Goal: Transaction & Acquisition: Purchase product/service

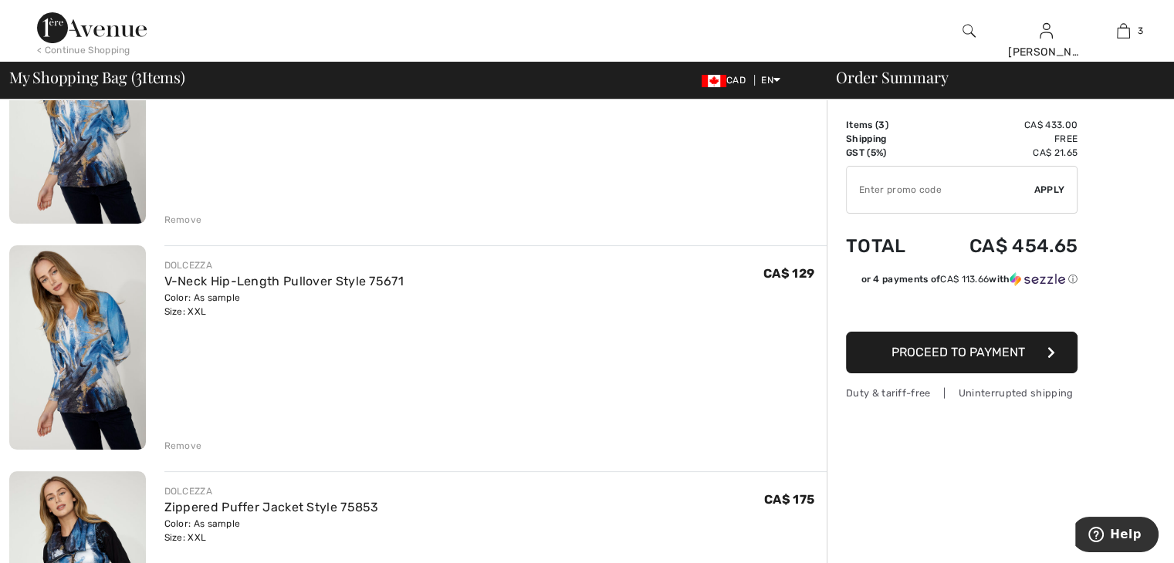
scroll to position [231, 0]
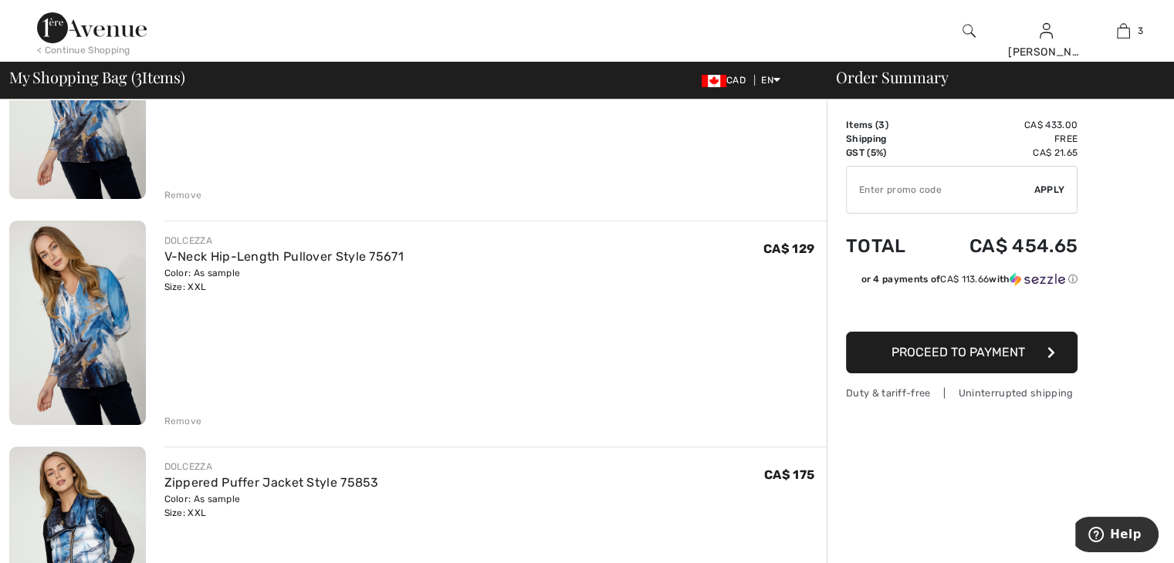
click at [880, 353] on button "Proceed to Payment" at bounding box center [961, 353] width 231 height 42
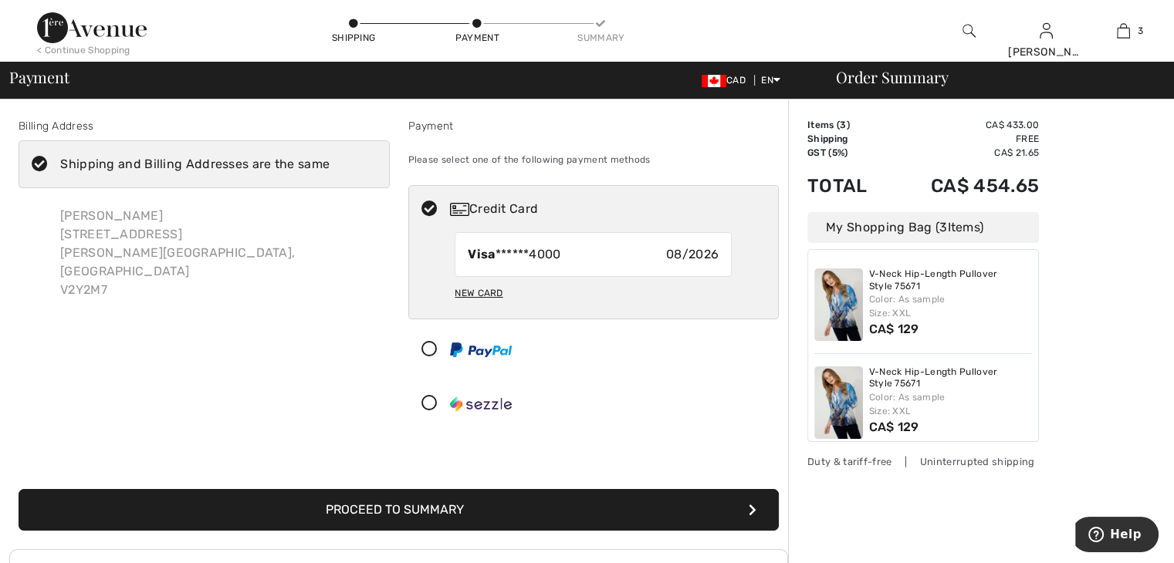
click at [843, 303] on img at bounding box center [838, 305] width 49 height 73
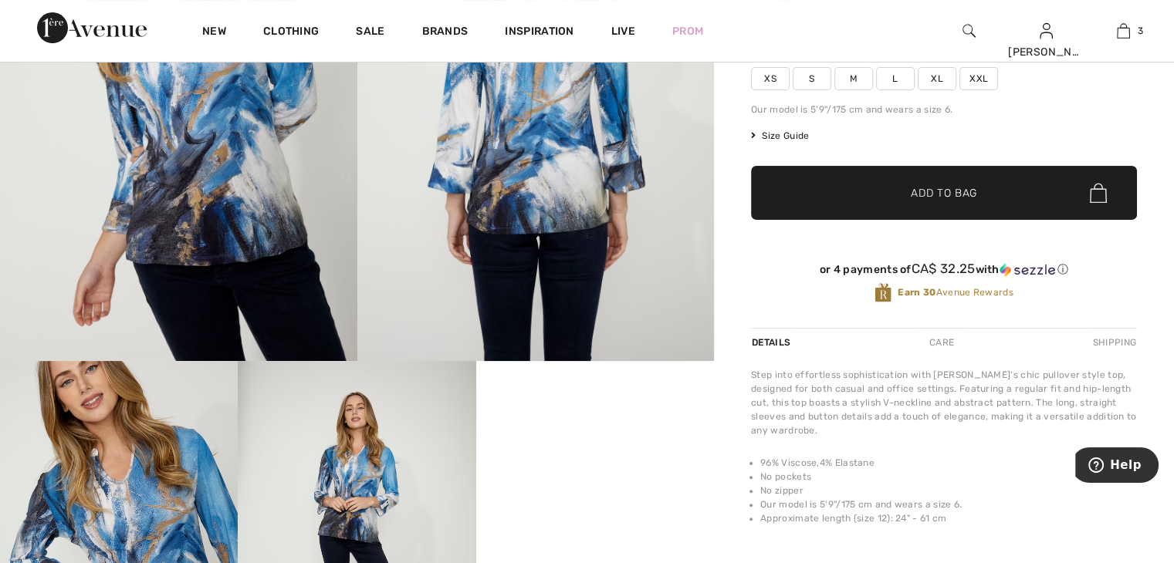
scroll to position [231, 0]
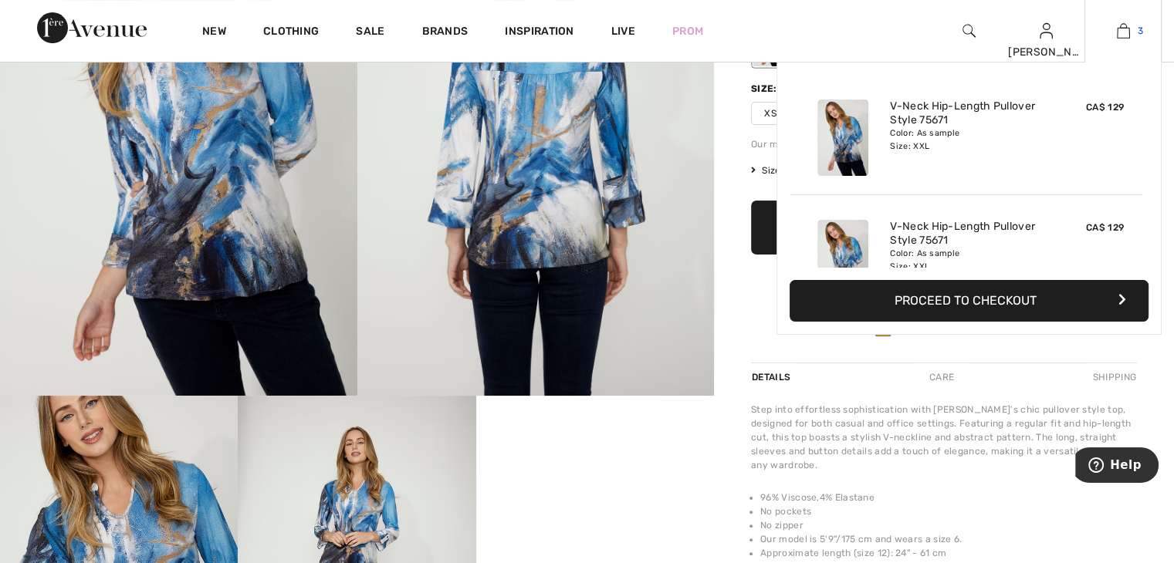
click at [1141, 29] on span "3" at bounding box center [1139, 31] width 5 height 14
click at [1134, 31] on link "3" at bounding box center [1123, 31] width 76 height 19
click at [1119, 32] on img at bounding box center [1122, 31] width 13 height 19
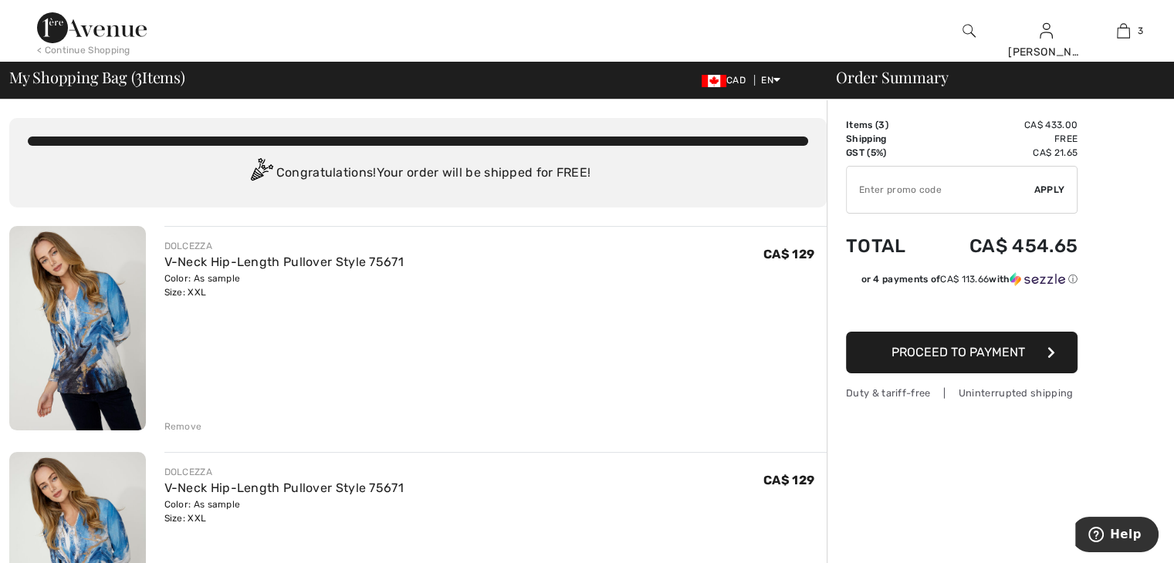
click at [164, 472] on div "DOLCEZZA" at bounding box center [283, 472] width 239 height 14
click at [169, 476] on div "DOLCEZZA" at bounding box center [283, 472] width 239 height 14
click at [1054, 350] on icon "button" at bounding box center [1051, 352] width 8 height 12
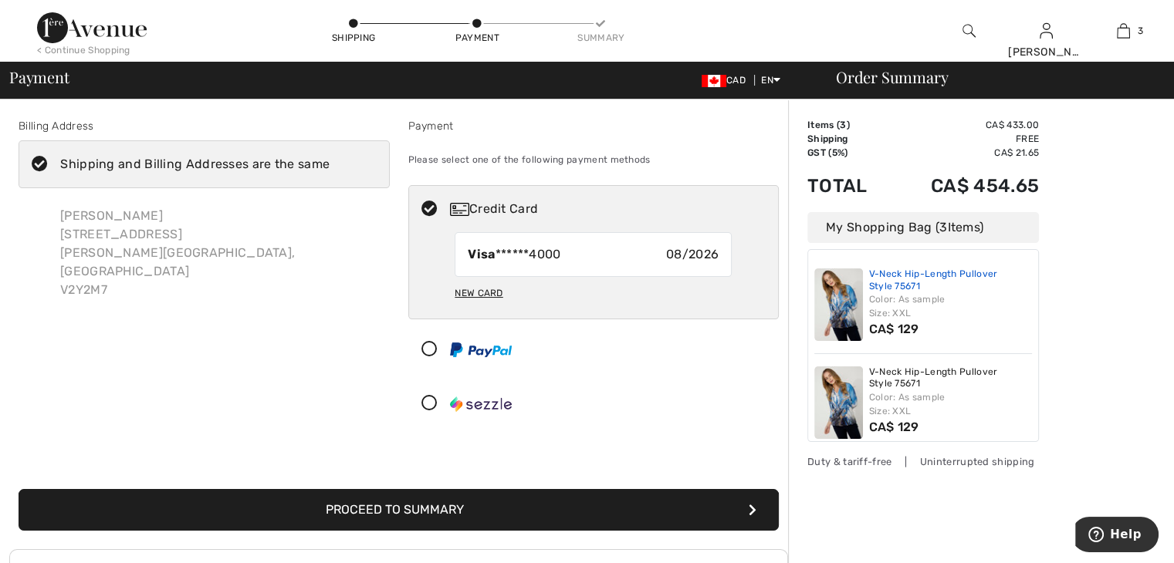
click at [871, 280] on link "V-Neck Hip-Length Pullover Style 75671" at bounding box center [951, 281] width 164 height 24
click at [843, 289] on img at bounding box center [838, 305] width 49 height 73
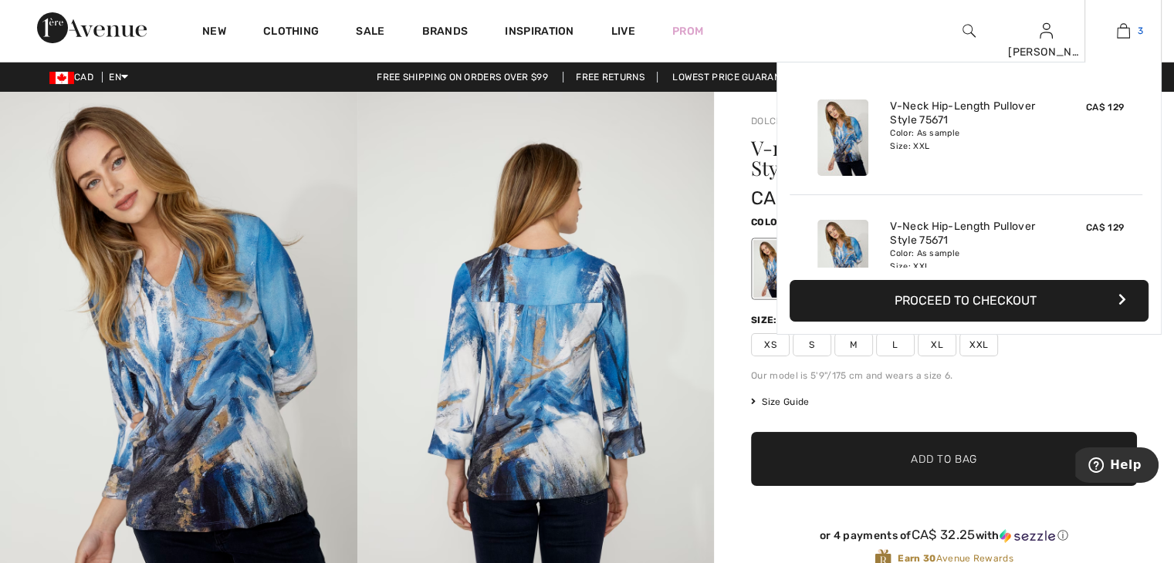
click at [1126, 29] on img at bounding box center [1122, 31] width 13 height 19
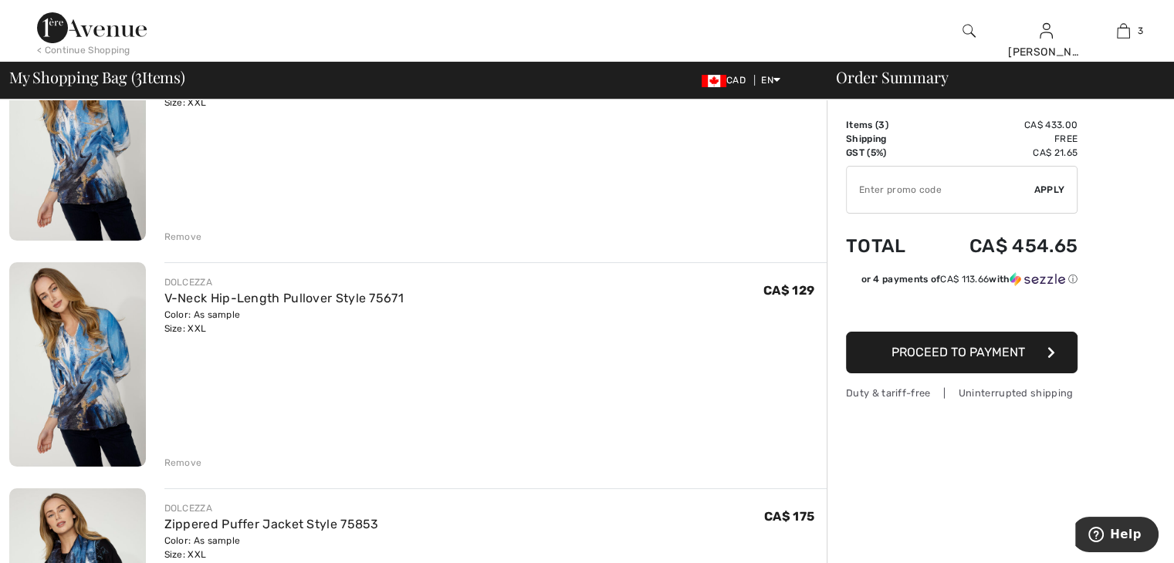
scroll to position [231, 0]
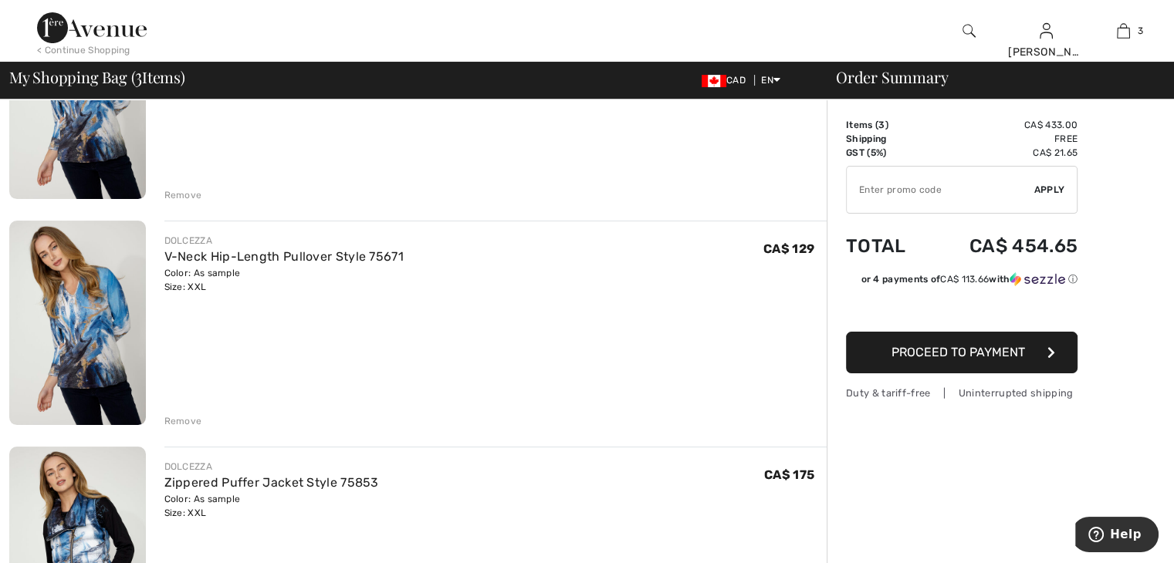
click at [181, 424] on div "Remove" at bounding box center [183, 421] width 38 height 14
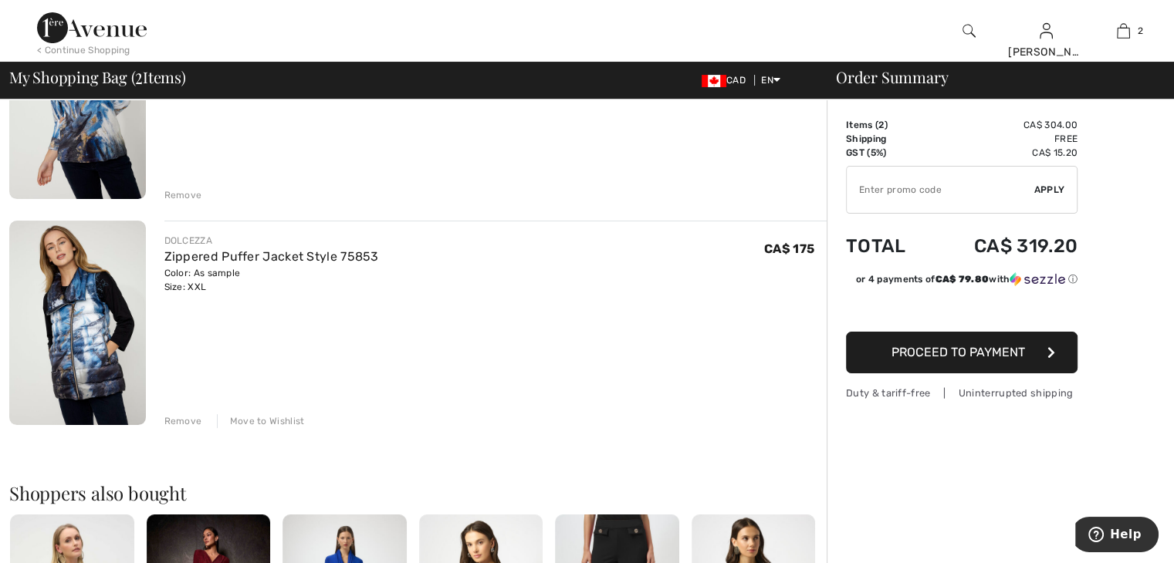
click at [194, 423] on div "Remove" at bounding box center [183, 421] width 38 height 14
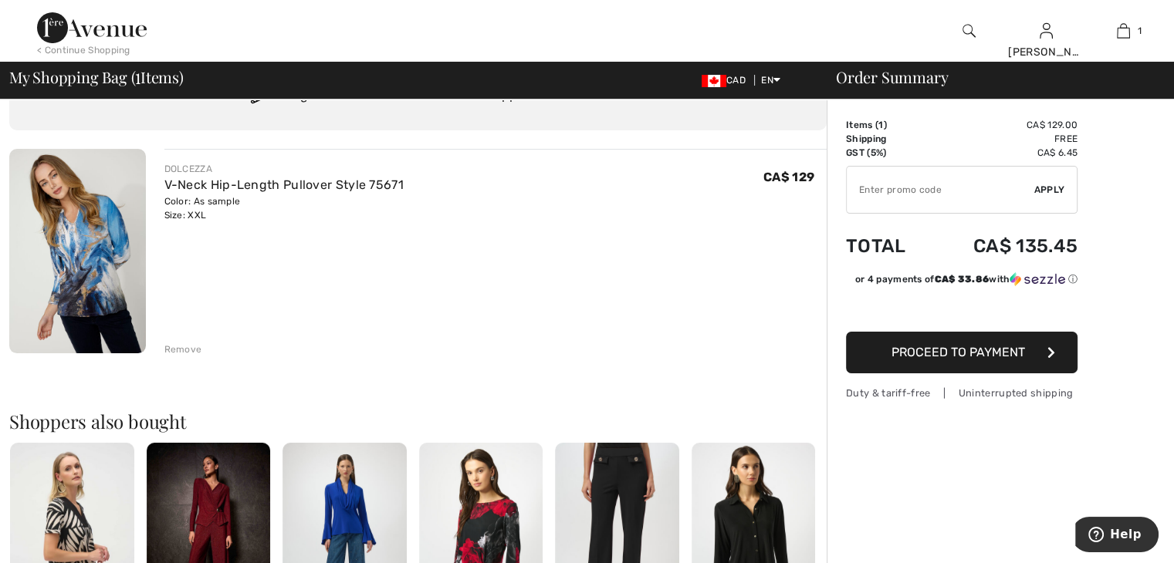
scroll to position [154, 0]
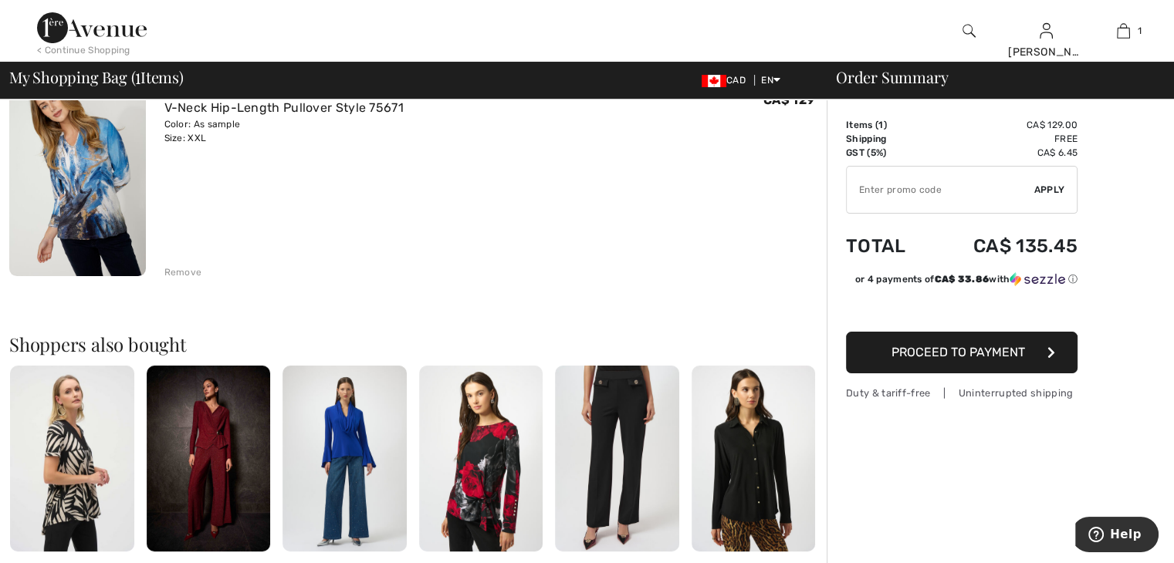
click at [881, 358] on button "Proceed to Payment" at bounding box center [961, 353] width 231 height 42
click at [896, 350] on span "Proceed to Payment" at bounding box center [957, 352] width 133 height 15
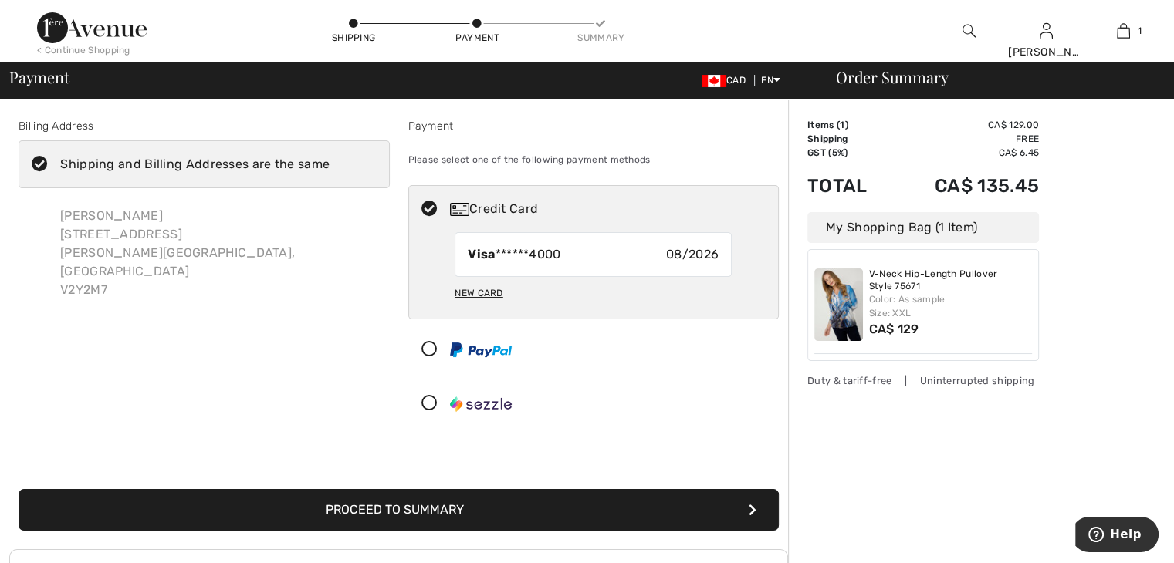
click at [750, 504] on icon "submit" at bounding box center [752, 510] width 8 height 12
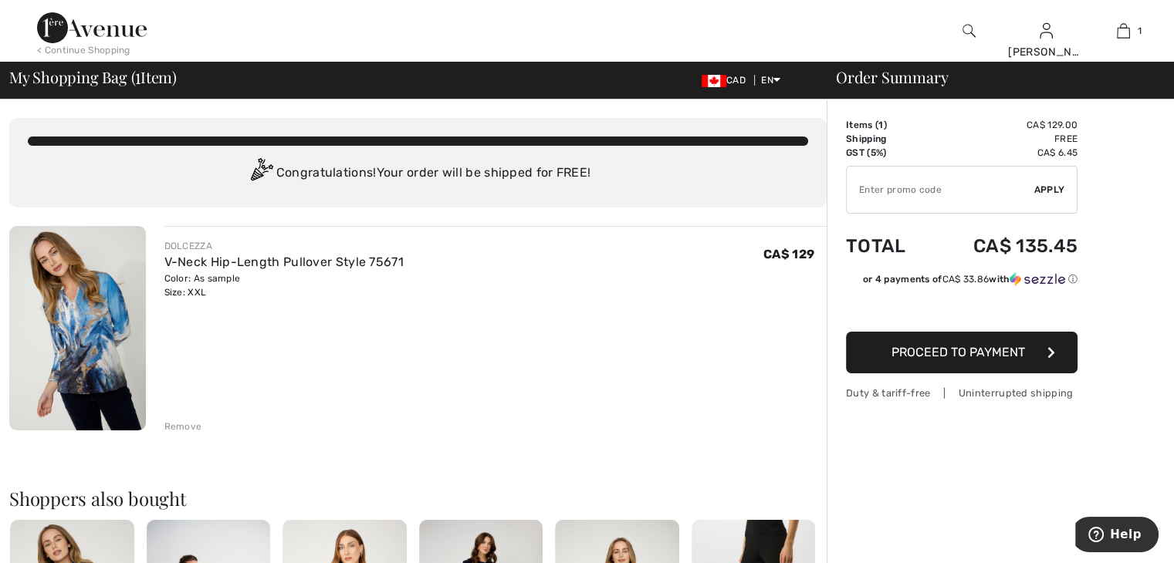
click at [964, 28] on img at bounding box center [968, 31] width 13 height 19
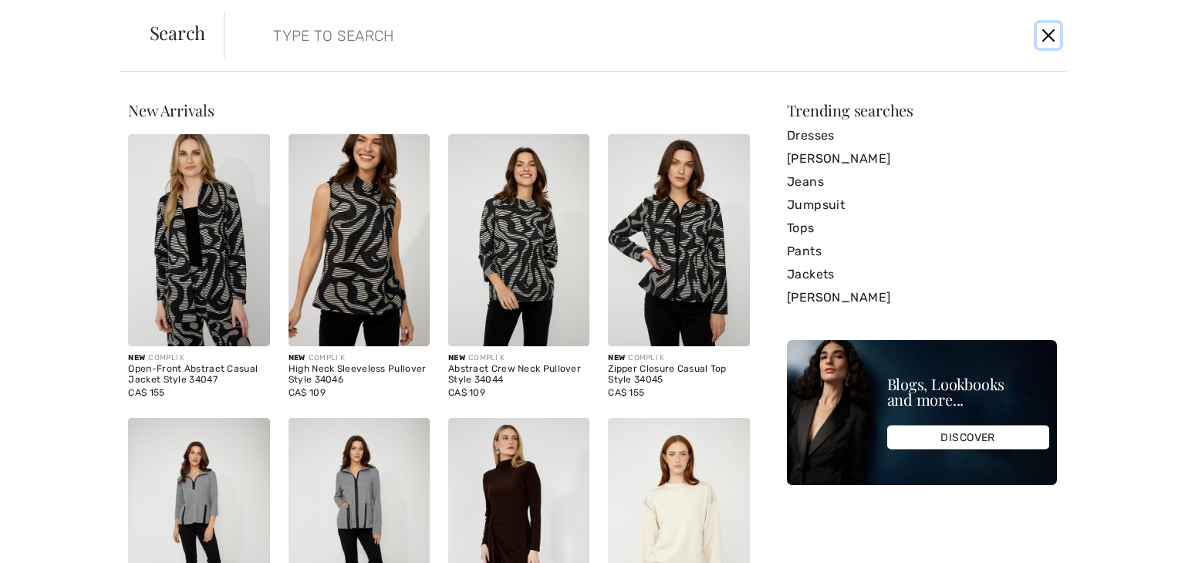
click at [1045, 32] on button "Close" at bounding box center [1048, 35] width 23 height 25
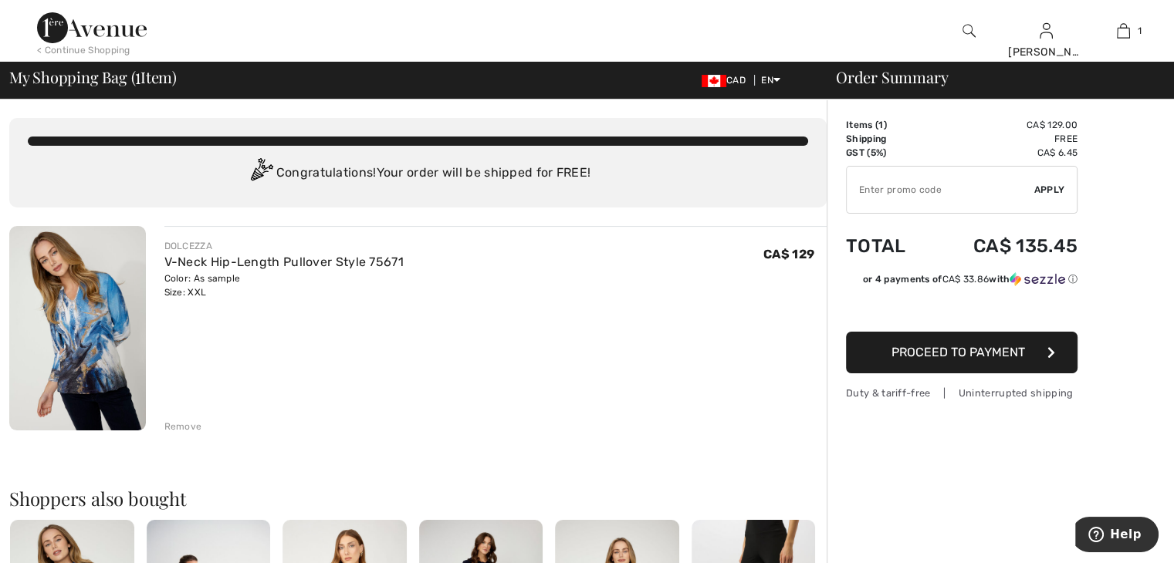
click at [838, 29] on div "< Continue Shopping Anne Hi, Anne! 685 = Free Pants My Info Orders My Addresses…" at bounding box center [587, 31] width 1174 height 62
click at [935, 347] on span "Proceed to Payment" at bounding box center [957, 352] width 133 height 15
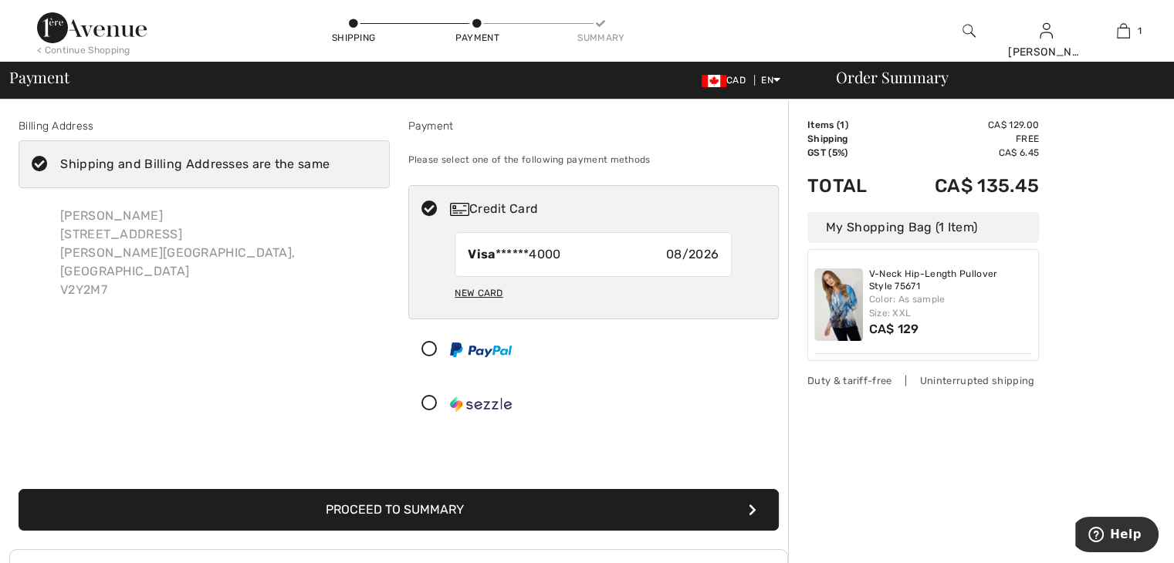
click at [467, 300] on div "New Card" at bounding box center [478, 293] width 48 height 26
radio input "true"
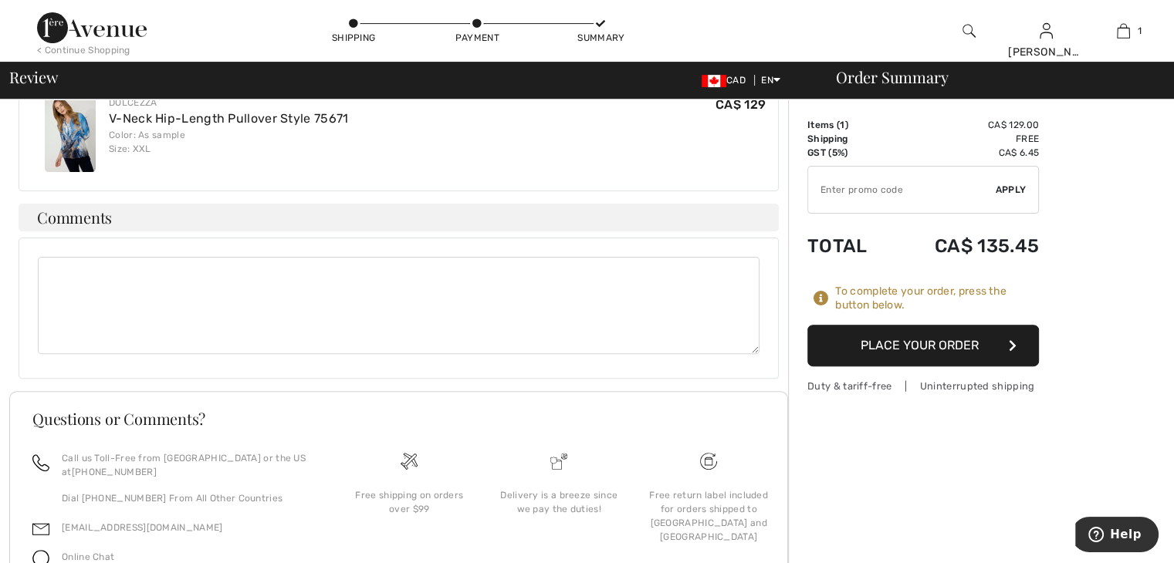
scroll to position [455, 0]
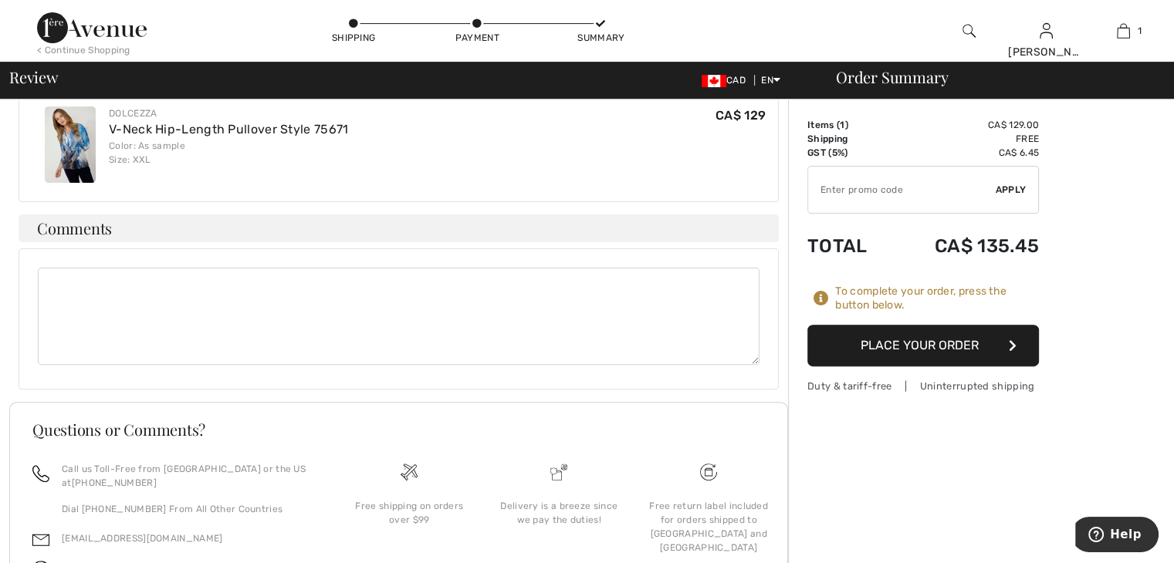
click at [56, 269] on textarea at bounding box center [398, 316] width 721 height 97
click at [58, 270] on textarea "HOW MANY REWARD POINTS DO i HAVE?" at bounding box center [398, 316] width 721 height 97
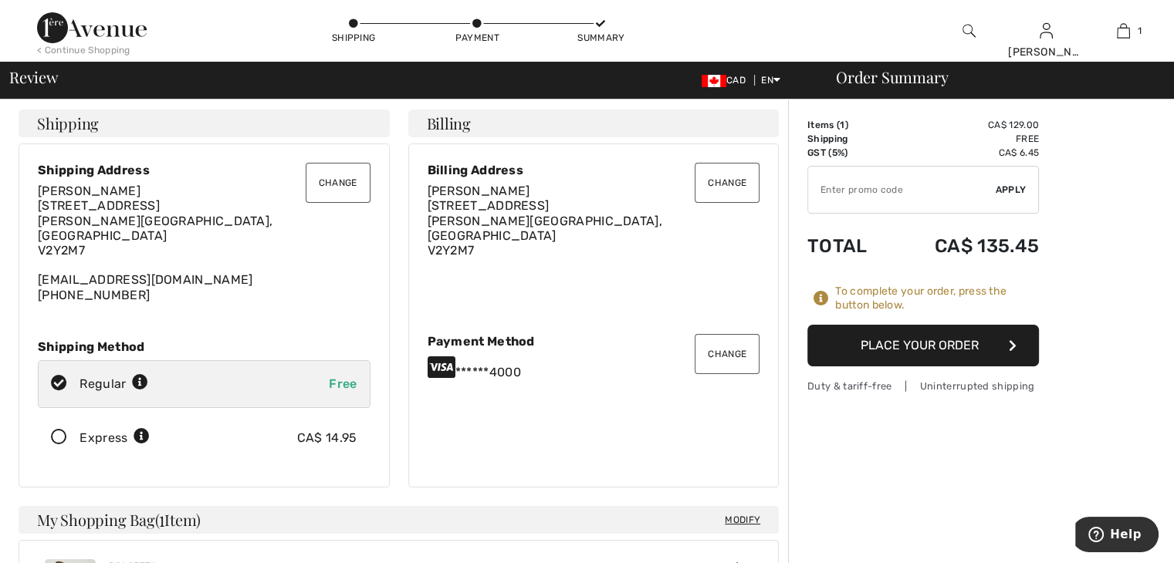
scroll to position [0, 0]
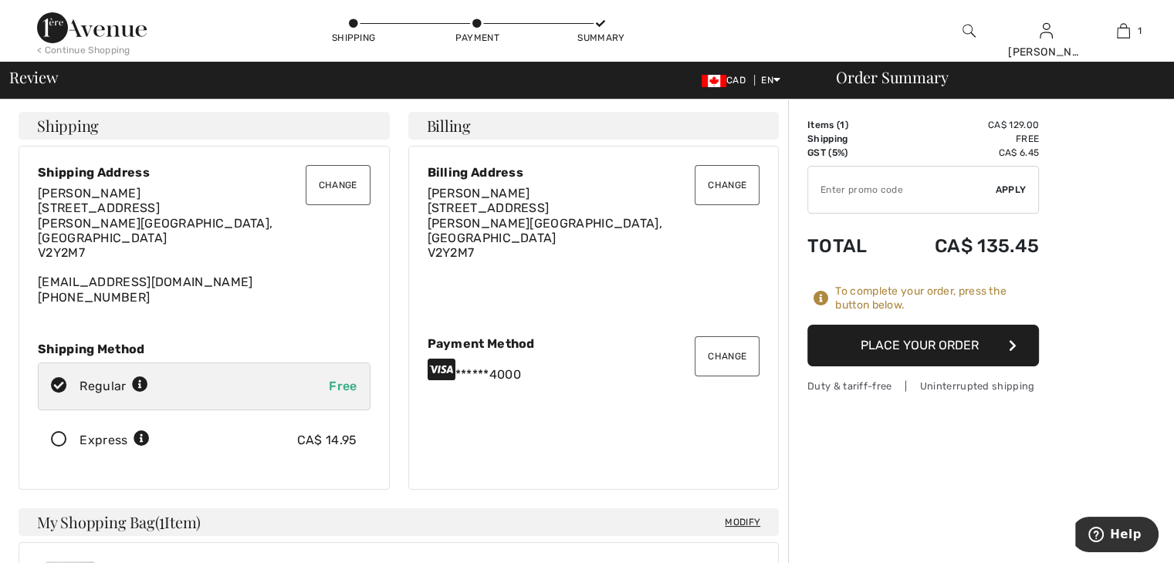
type textarea "HOW MANY REWARD POINTS DO i HAVE?"
click at [25, 79] on span "Review" at bounding box center [33, 76] width 49 height 15
click at [37, 81] on span "Review" at bounding box center [33, 76] width 49 height 15
click at [896, 343] on button "Place Your Order" at bounding box center [922, 346] width 231 height 42
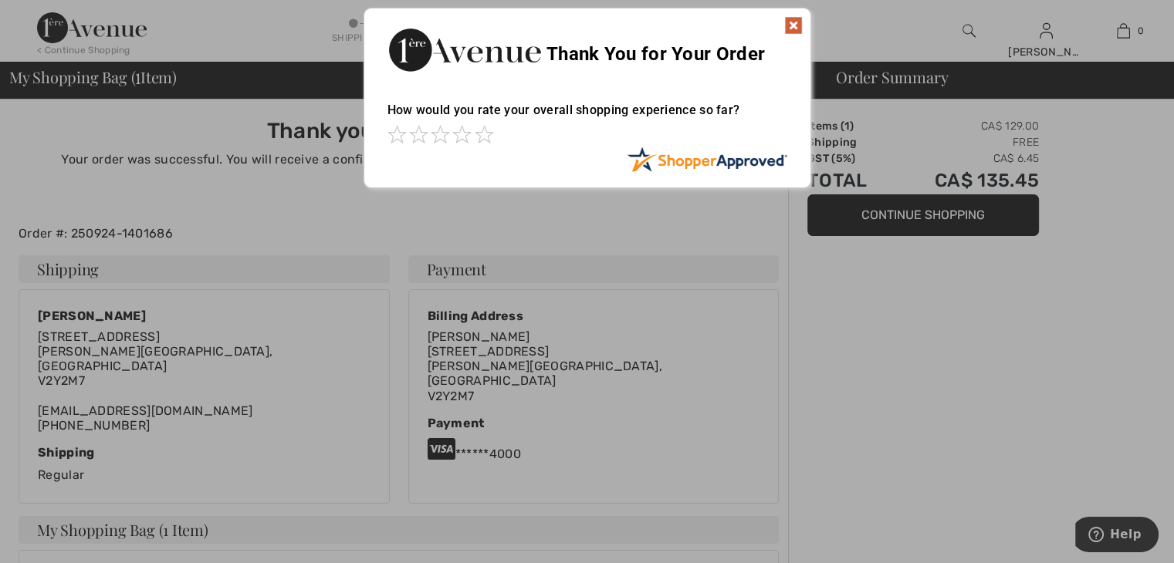
click at [791, 20] on img at bounding box center [793, 25] width 19 height 19
